Goal: Information Seeking & Learning: Find specific fact

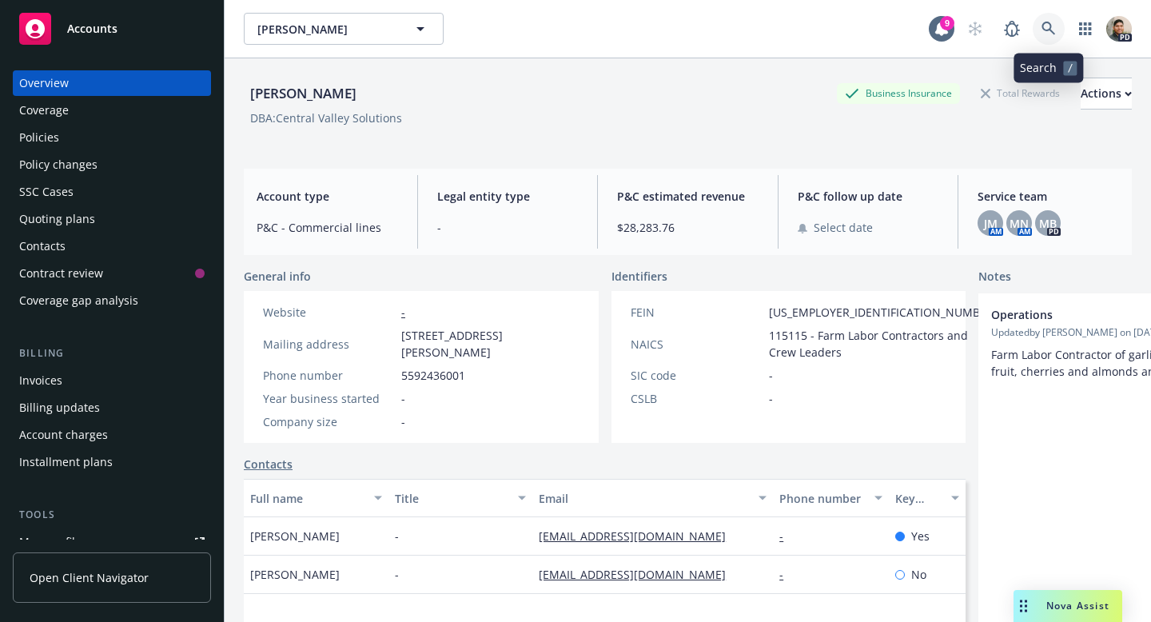
click at [1044, 27] on icon at bounding box center [1048, 29] width 14 height 14
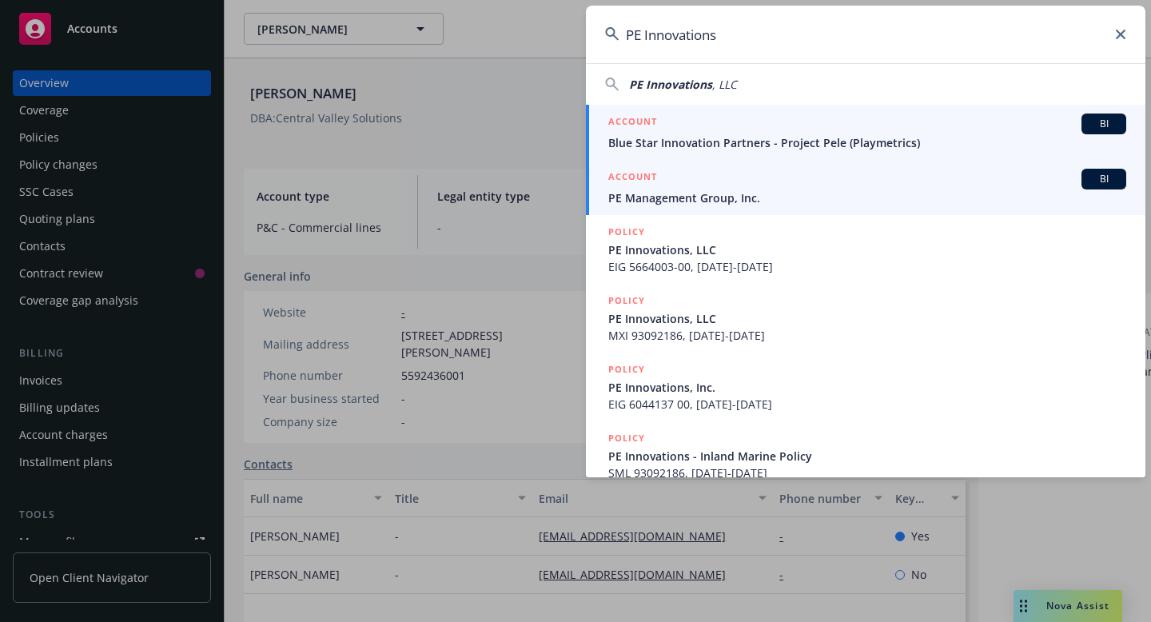
scroll to position [63, 0]
type input "PE Innovations"
click at [676, 193] on span "PE Management Group, Inc." at bounding box center [867, 196] width 518 height 17
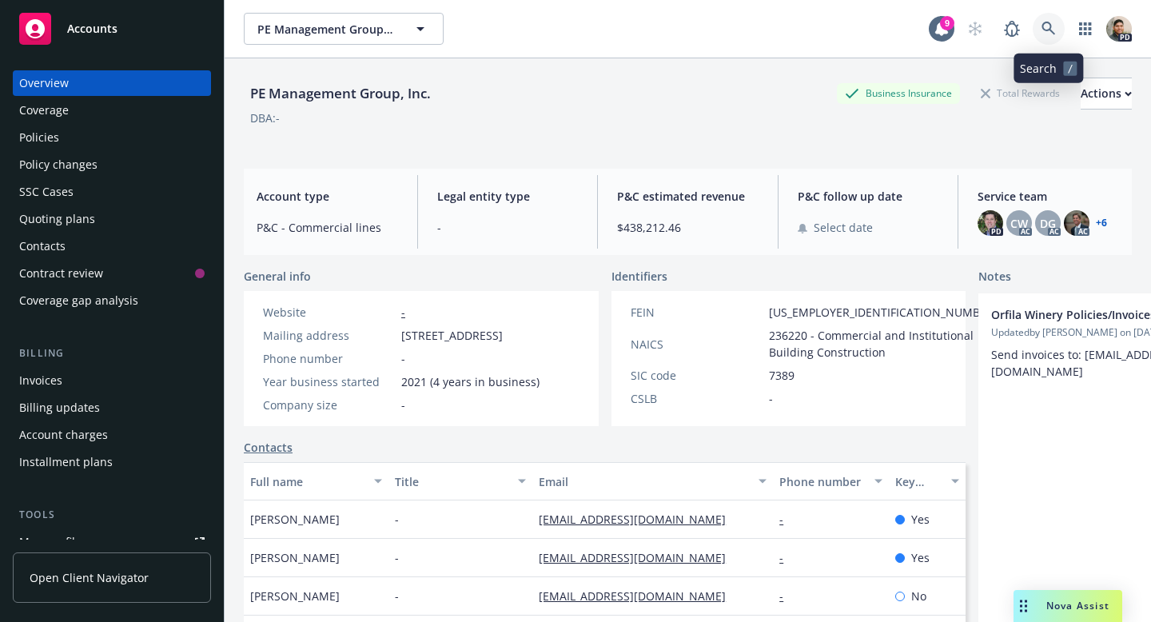
click at [1053, 20] on link at bounding box center [1049, 29] width 32 height 32
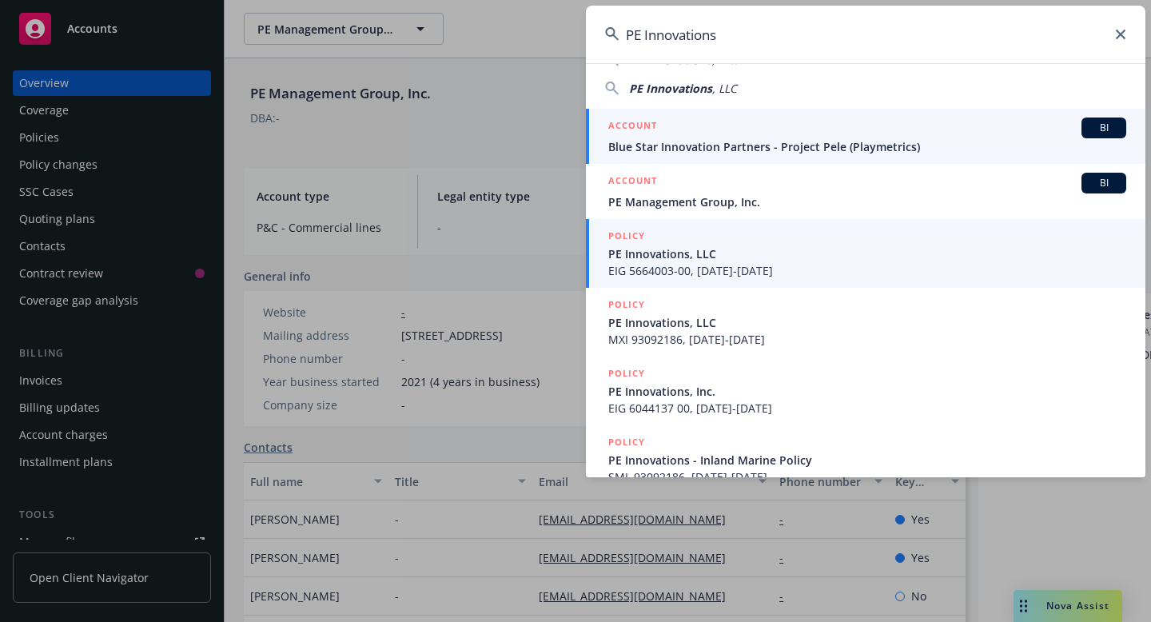
scroll to position [84, 0]
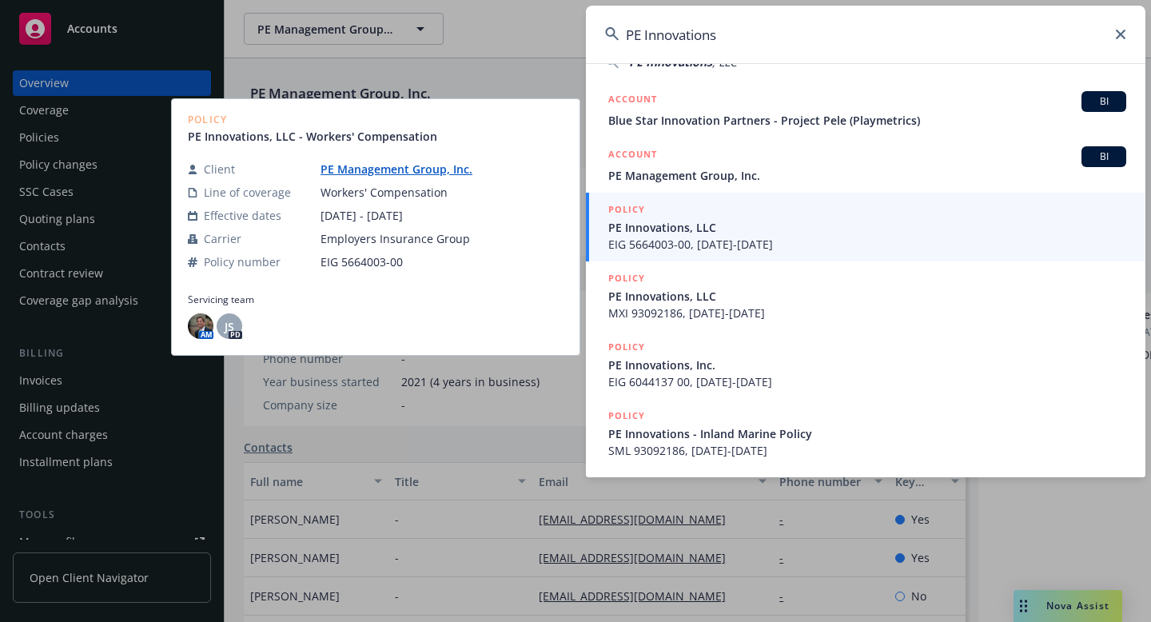
type input "PE Innovations"
click at [657, 237] on span "EIG 5664003-00, 07/30/2024-07/30/2025" at bounding box center [867, 244] width 518 height 17
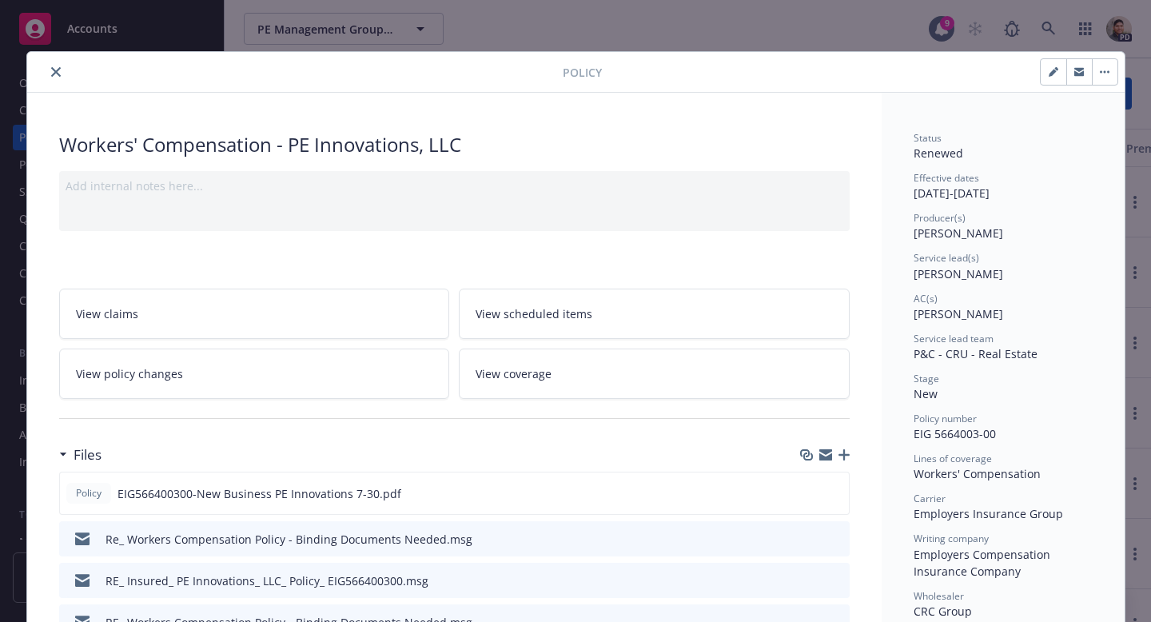
click at [57, 74] on icon "close" at bounding box center [56, 72] width 10 height 10
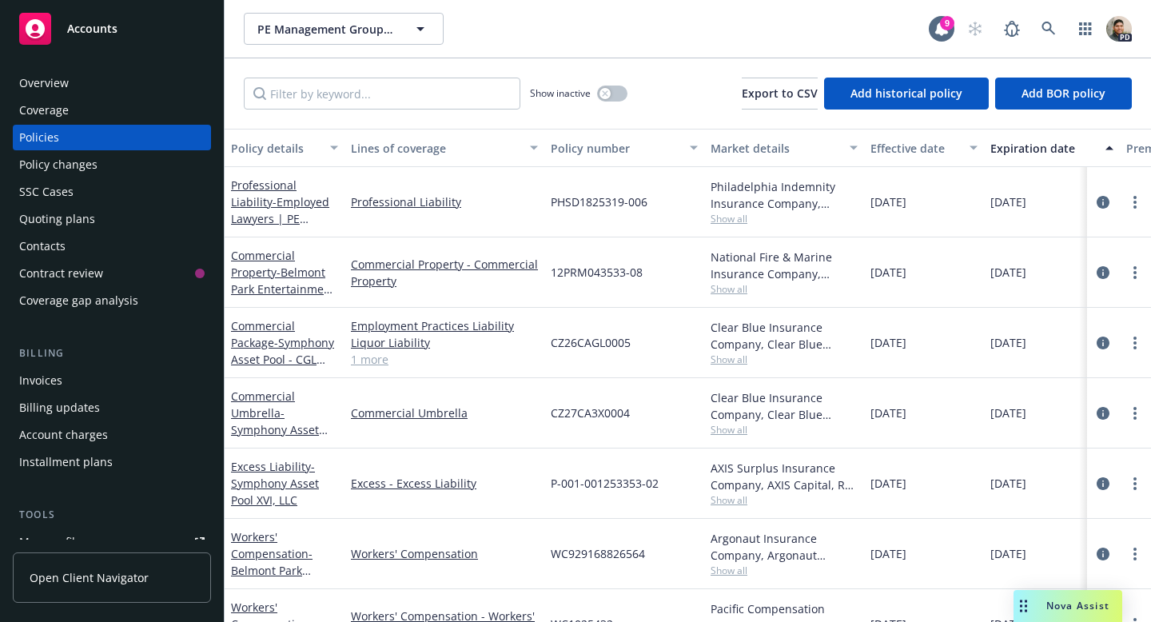
click at [54, 80] on div "Overview" at bounding box center [44, 83] width 50 height 26
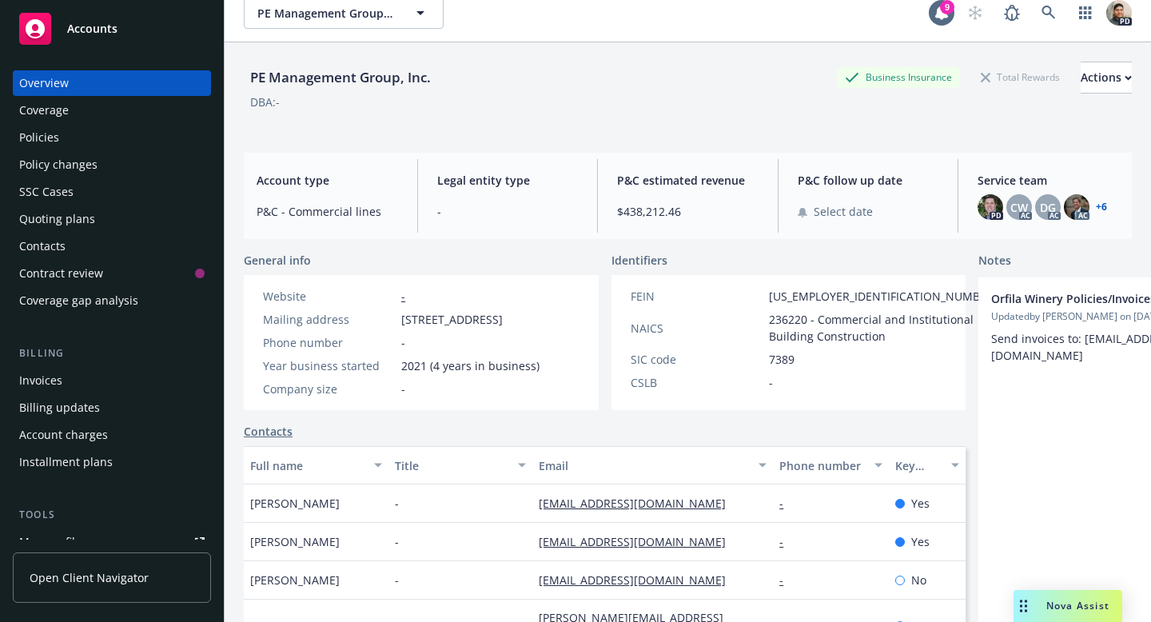
scroll to position [17, 0]
drag, startPoint x: 472, startPoint y: 352, endPoint x: 404, endPoint y: 320, distance: 74.4
click at [401, 320] on span "18029 Calle Ambiente Ste 500, Rancho Santa Fe, CA, 92091" at bounding box center [452, 318] width 102 height 17
copy span "18029 Calle Ambiente Ste 500, Rancho Santa Fe, CA, 92091"
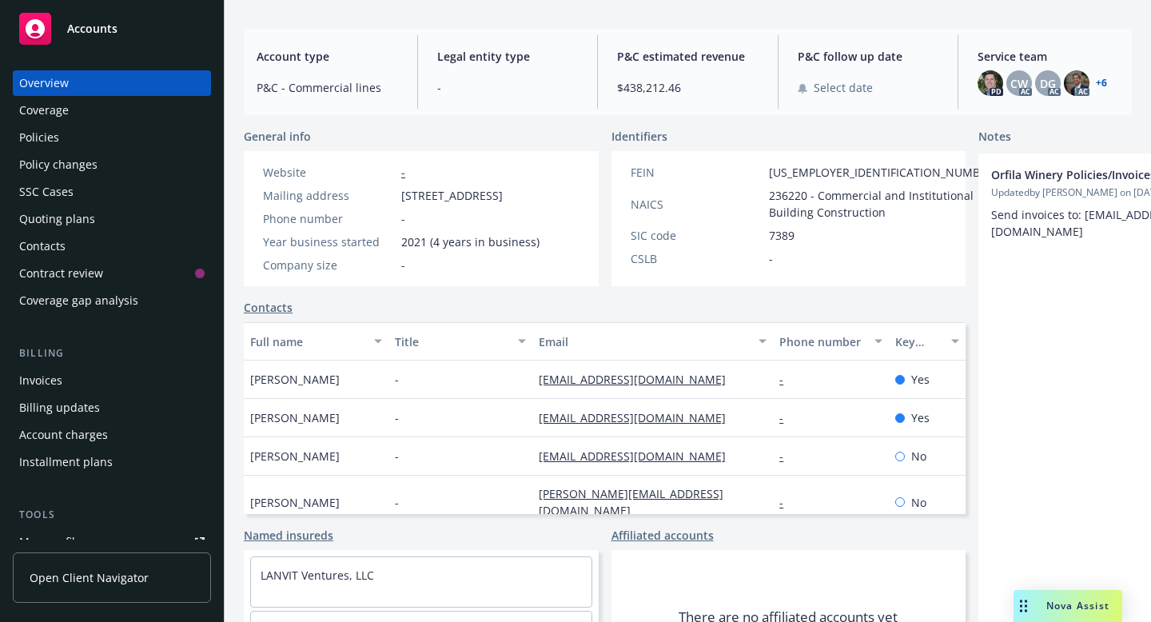
scroll to position [0, 0]
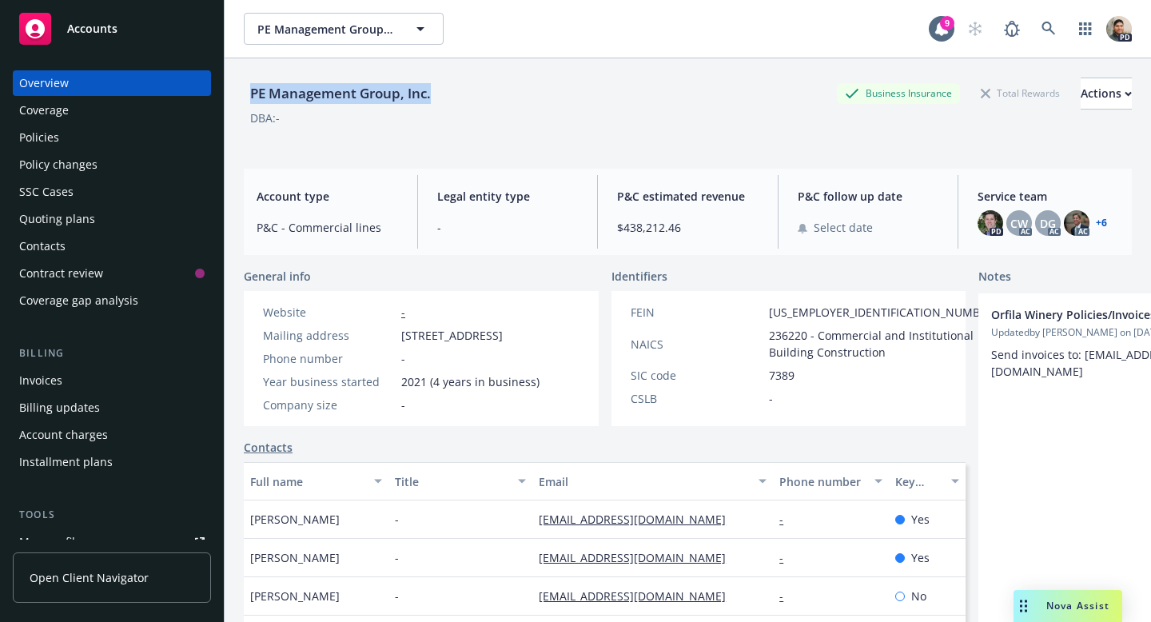
drag, startPoint x: 437, startPoint y: 91, endPoint x: 260, endPoint y: 95, distance: 177.5
click at [248, 96] on div "PE Management Group, Inc." at bounding box center [340, 93] width 193 height 21
copy div "PE Management Group, Inc."
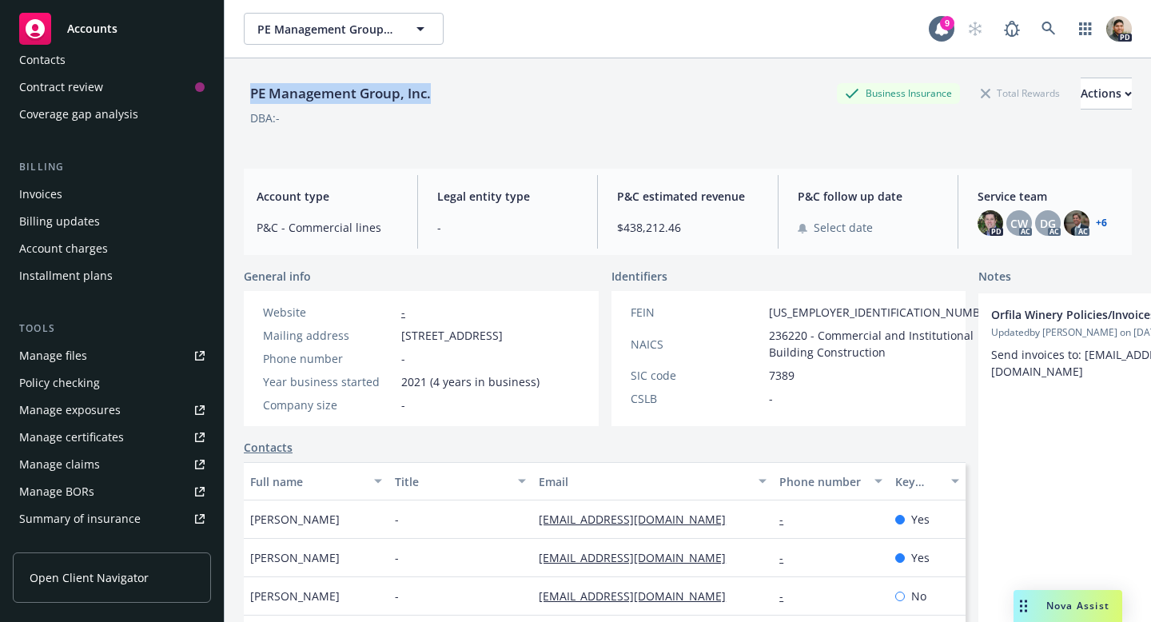
scroll to position [204, 0]
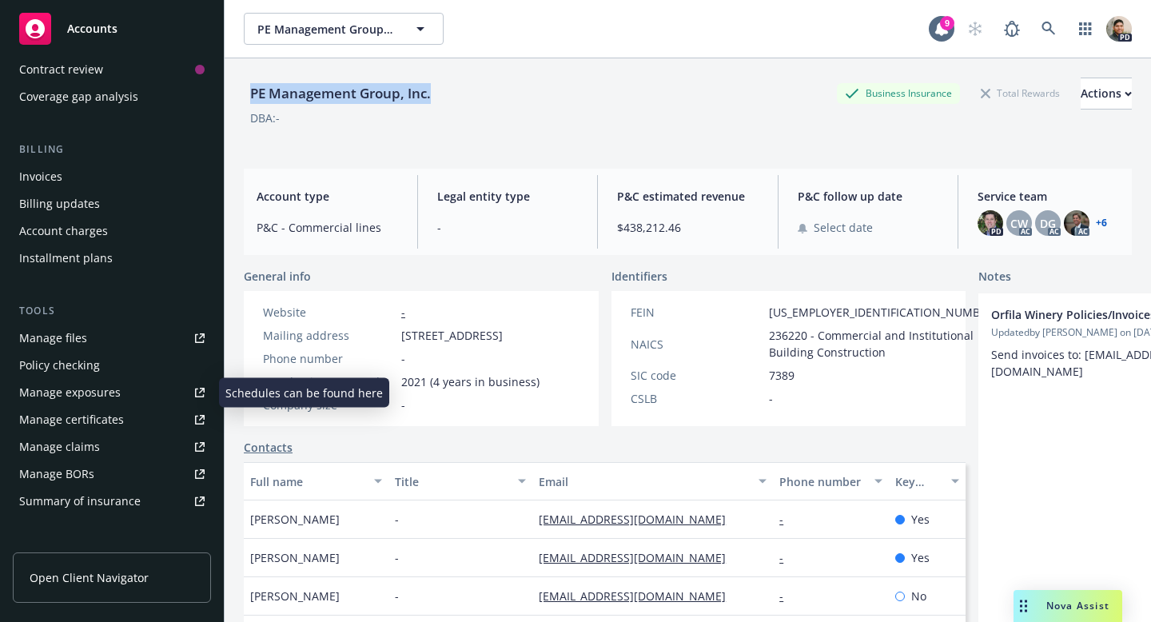
click at [85, 394] on div "Manage exposures" at bounding box center [70, 393] width 102 height 26
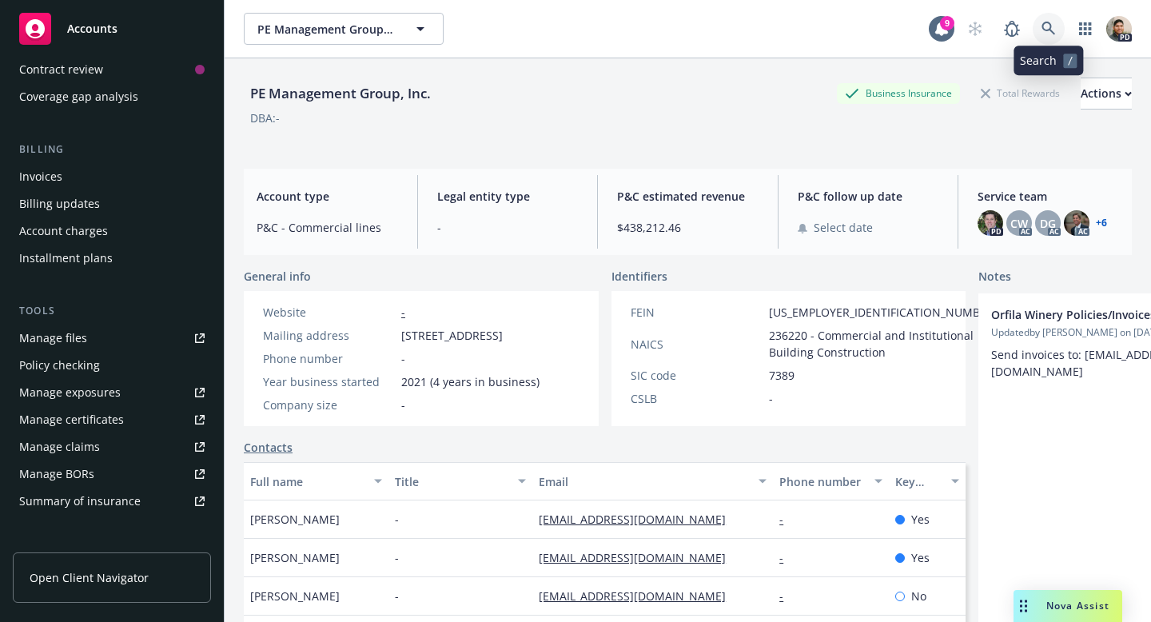
click at [1042, 28] on icon at bounding box center [1048, 29] width 14 height 14
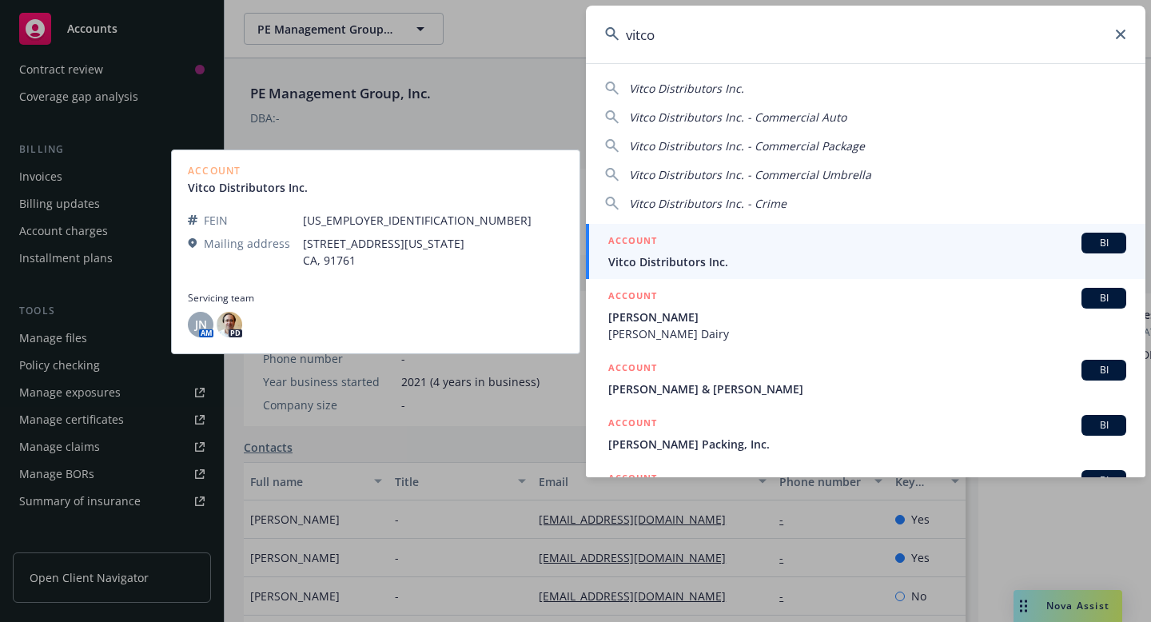
type input "vitco"
click at [679, 265] on span "Vitco Distributors Inc." at bounding box center [867, 261] width 518 height 17
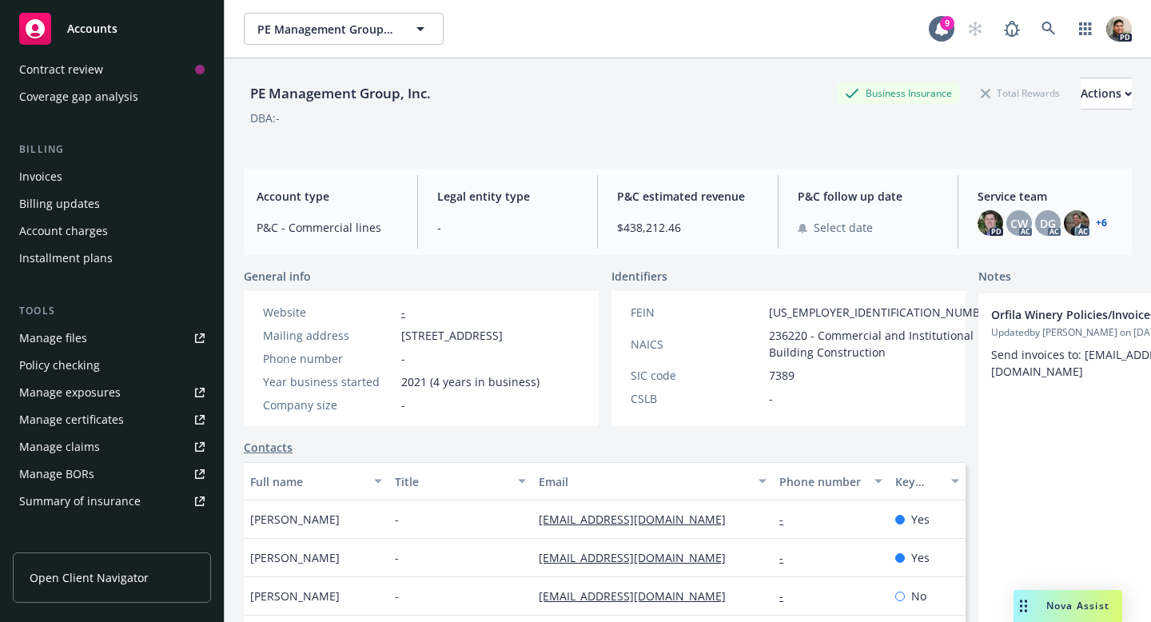
scroll to position [231, 0]
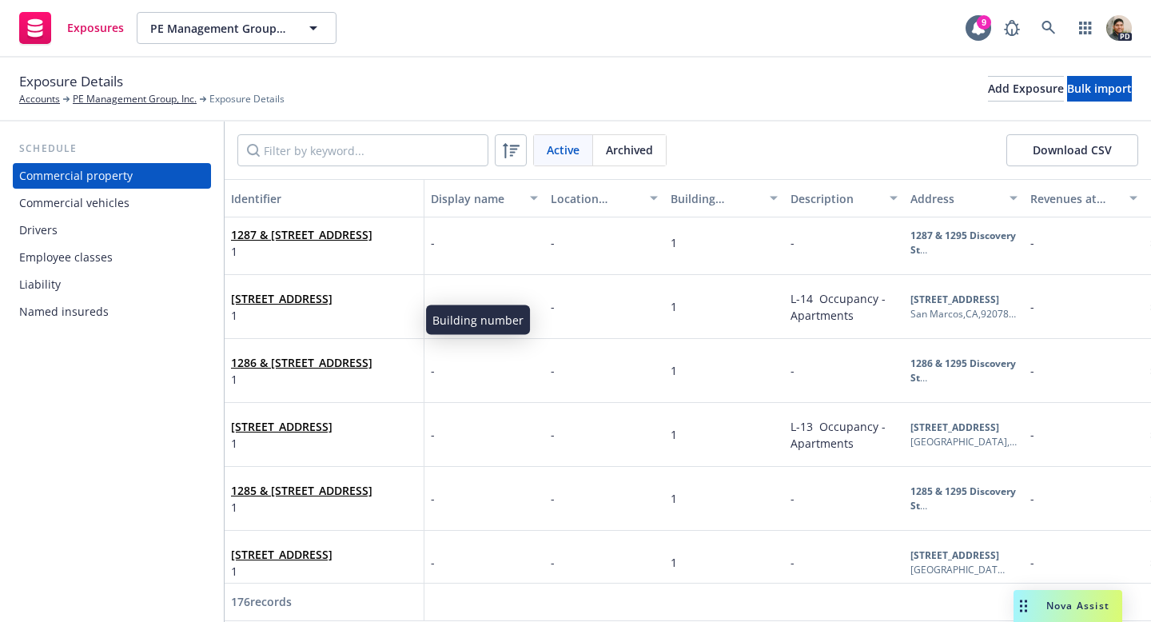
scroll to position [8515, 0]
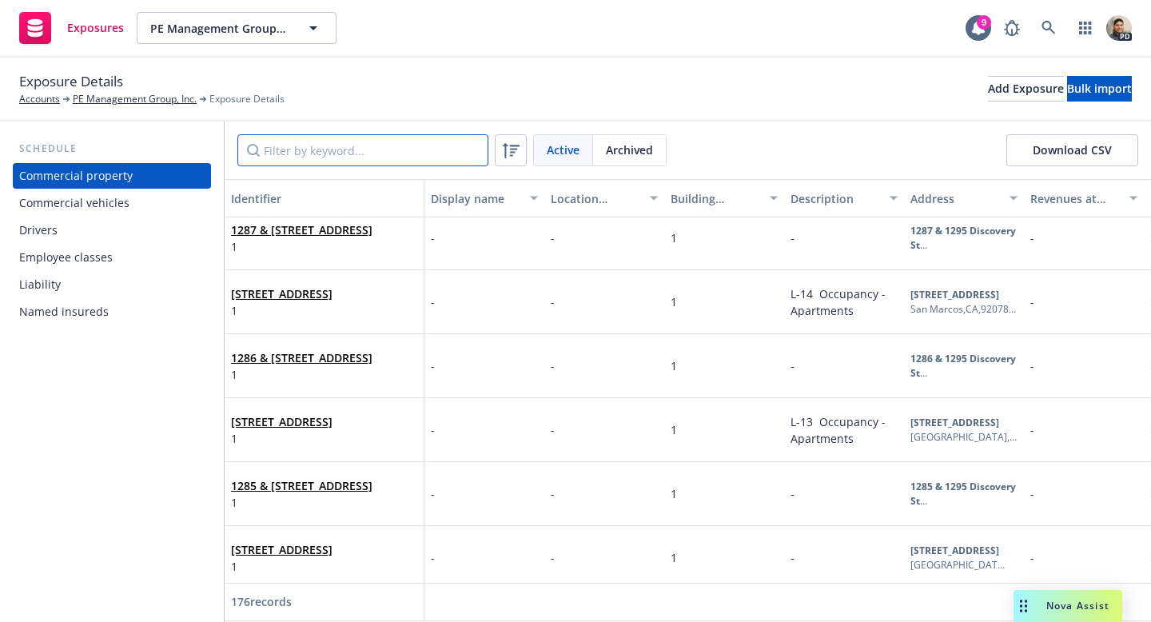
click at [316, 143] on input "Filter by keyword..." at bounding box center [362, 150] width 251 height 32
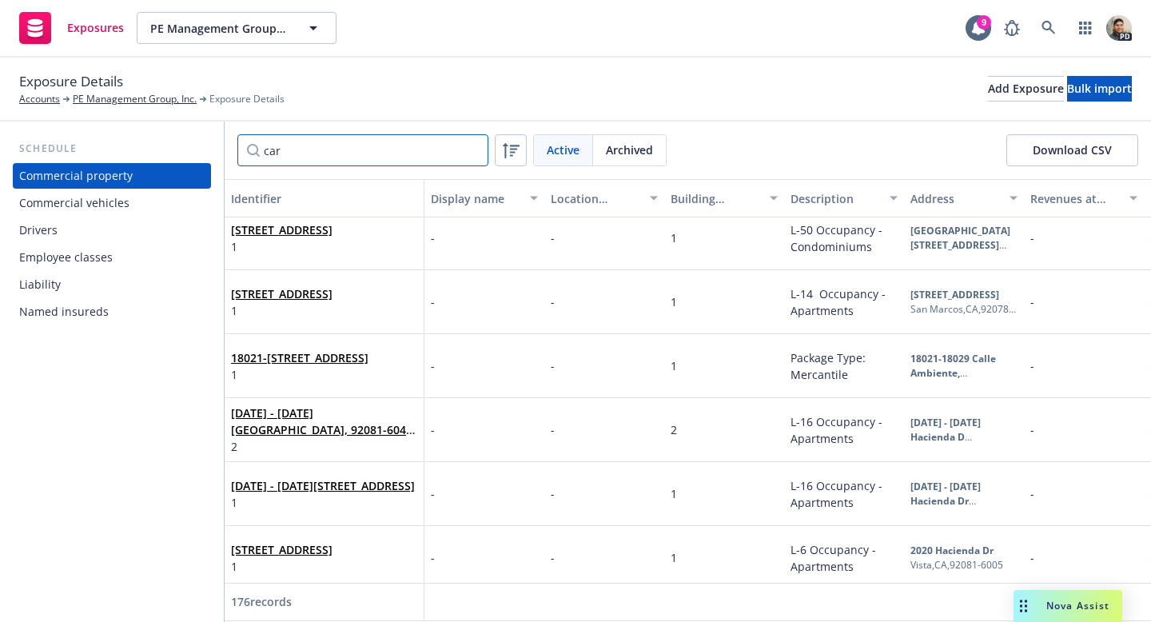
scroll to position [338, 0]
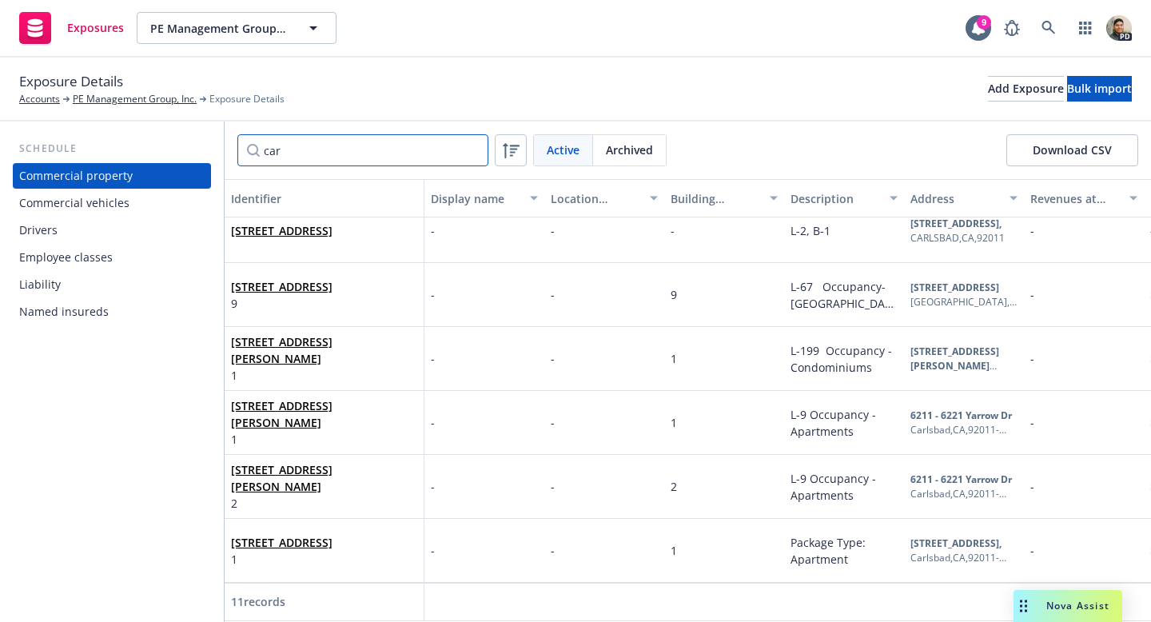
type input "car"
click at [315, 32] on icon "button" at bounding box center [313, 27] width 19 height 19
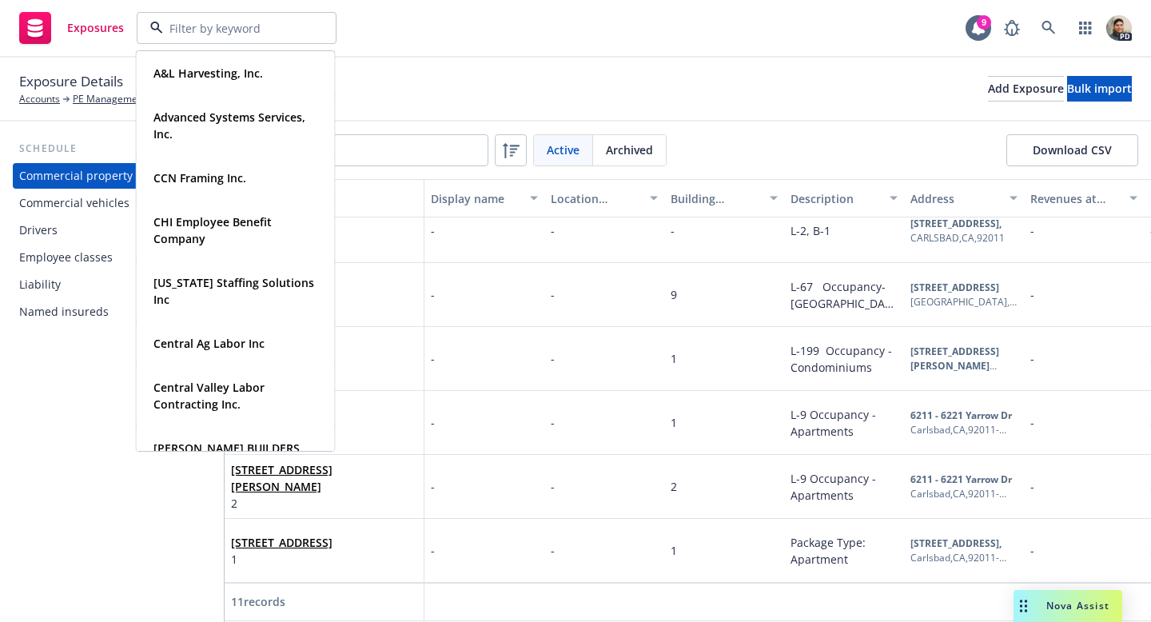
click at [477, 53] on div "Exposures A&L Harvesting, Inc. Type Commercial FEIN [US_EMPLOYER_IDENTIFICATION…" at bounding box center [575, 29] width 1151 height 58
